Goal: Find contact information

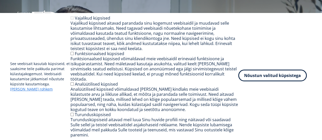
click at [268, 81] on button "Nõustun valitud küpsistega" at bounding box center [272, 76] width 68 height 12
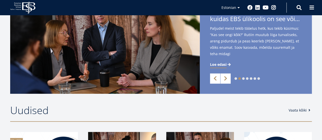
scroll to position [127, 0]
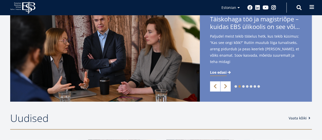
click at [311, 8] on span at bounding box center [311, 7] width 5 height 5
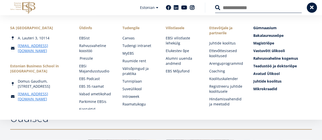
click at [84, 58] on link "Pressile" at bounding box center [95, 58] width 33 height 5
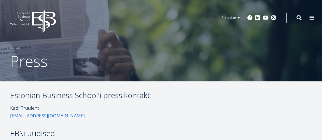
click at [119, 110] on h1 "Kadi Truuleht kadi.truuleht@ebs.ee" at bounding box center [105, 111] width 190 height 15
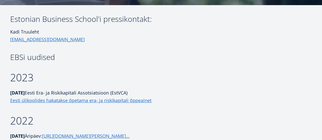
scroll to position [51, 0]
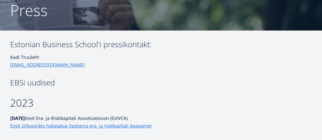
drag, startPoint x: 9, startPoint y: 65, endPoint x: 54, endPoint y: 65, distance: 44.8
copy link "kadi.truuleht@ebs.ee"
